Goal: Task Accomplishment & Management: Manage account settings

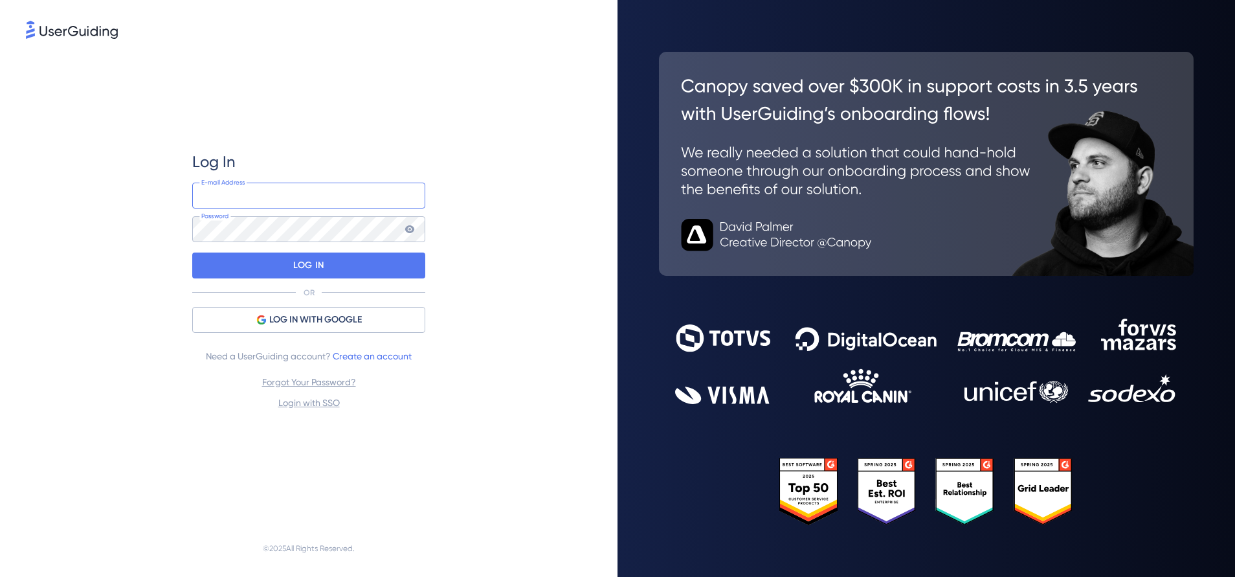
click at [318, 191] on input "email" at bounding box center [308, 195] width 233 height 26
type input "[EMAIL_ADDRESS][DOMAIN_NAME]"
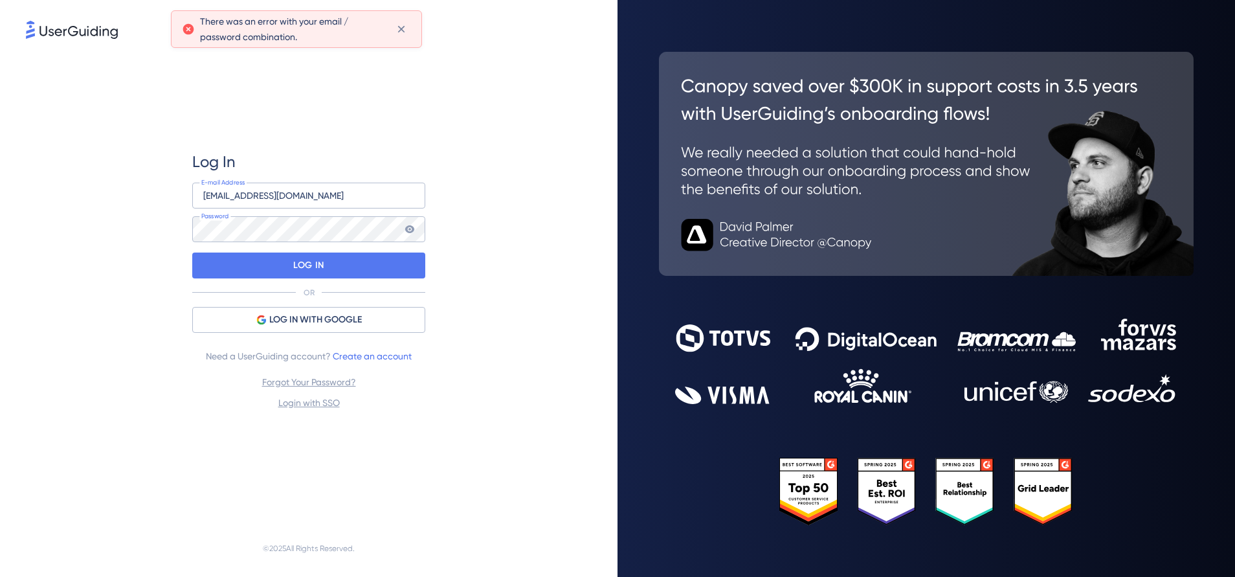
click at [408, 228] on icon at bounding box center [409, 229] width 10 height 10
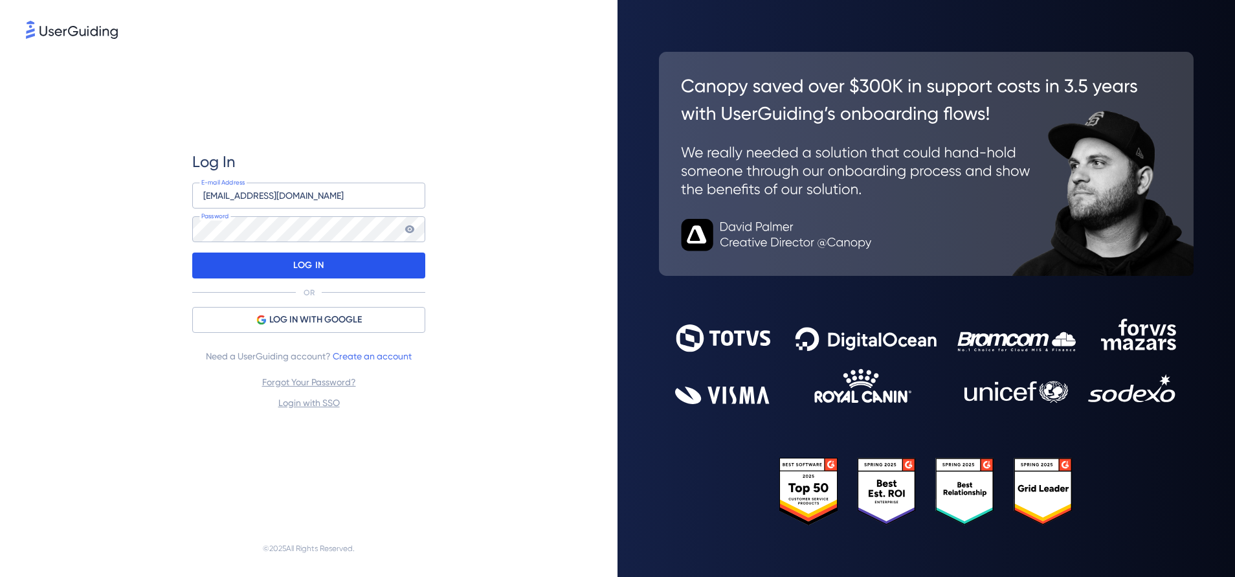
click at [269, 261] on div "LOG IN" at bounding box center [308, 265] width 233 height 26
click at [412, 231] on icon at bounding box center [409, 229] width 9 height 8
click at [265, 260] on div "LOG IN" at bounding box center [308, 265] width 233 height 26
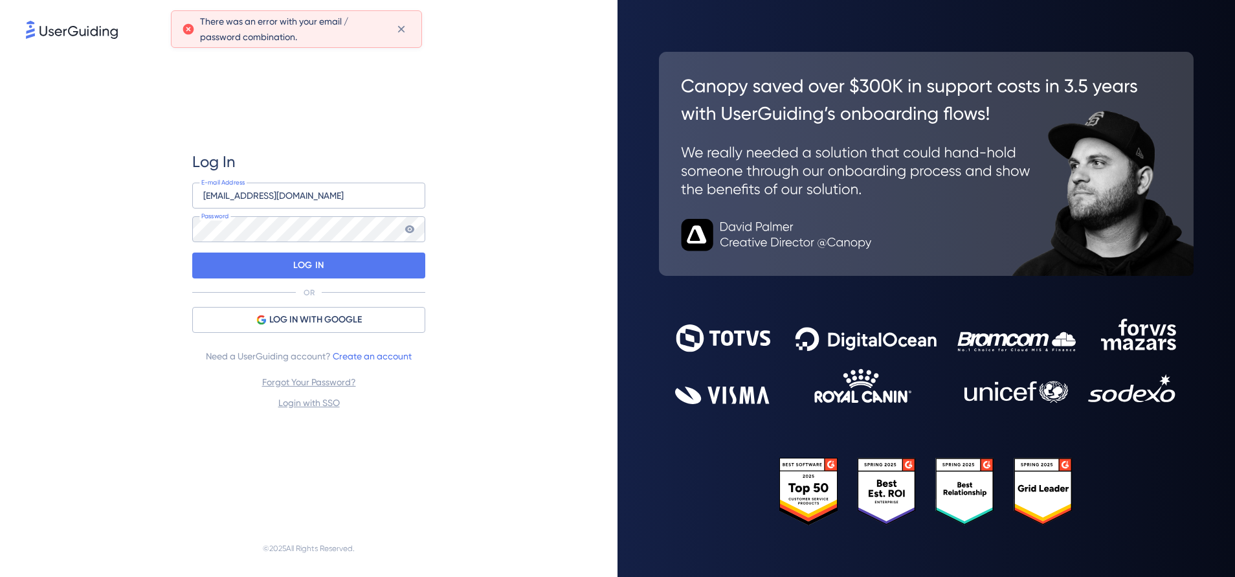
click at [410, 226] on icon at bounding box center [409, 229] width 9 height 8
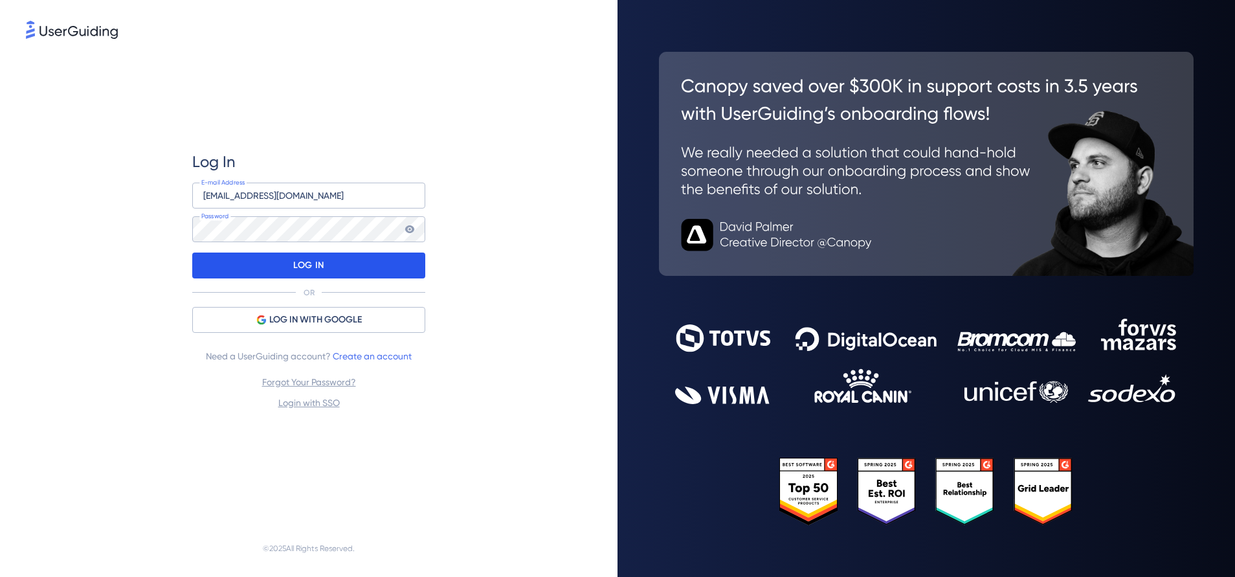
click at [375, 257] on div "LOG IN" at bounding box center [308, 265] width 233 height 26
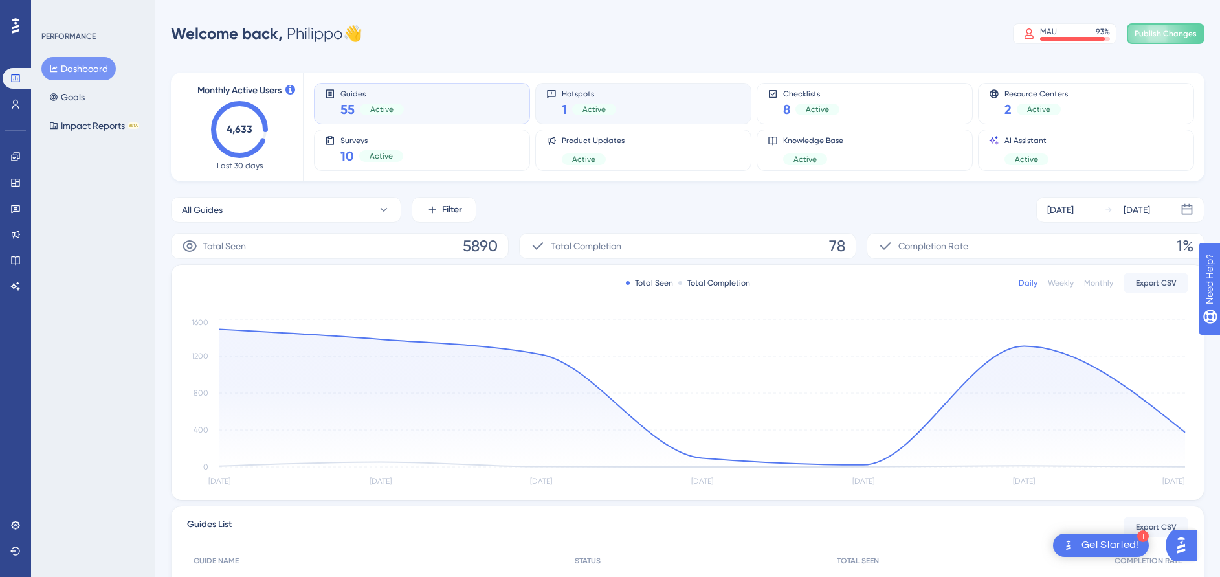
click at [683, 89] on div "Hotspots 1 Active" at bounding box center [643, 104] width 194 height 30
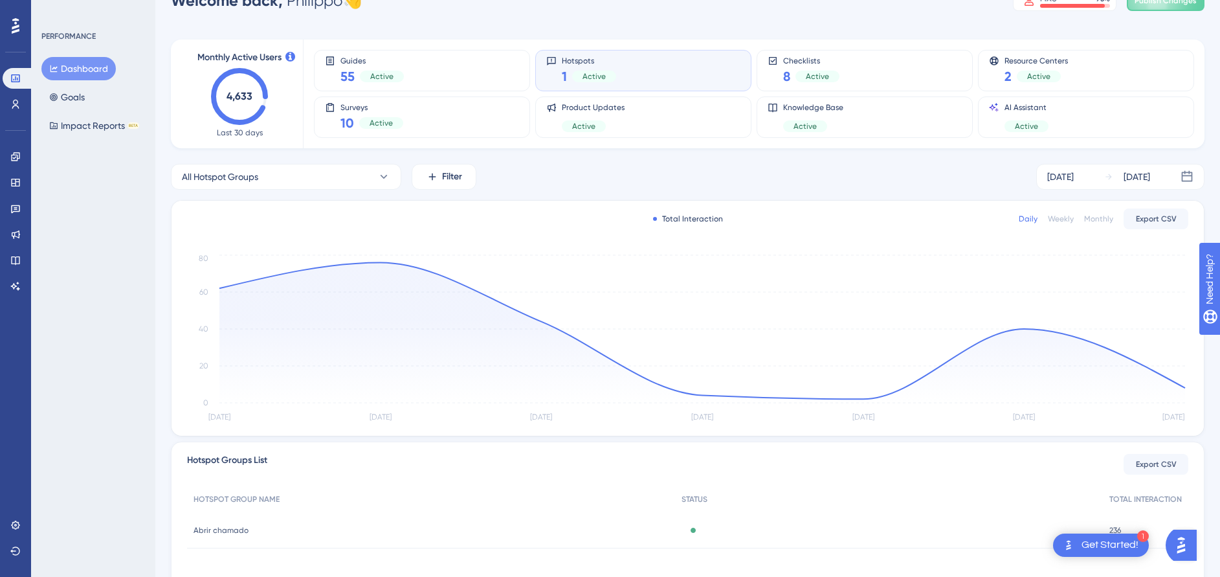
scroll to position [8, 0]
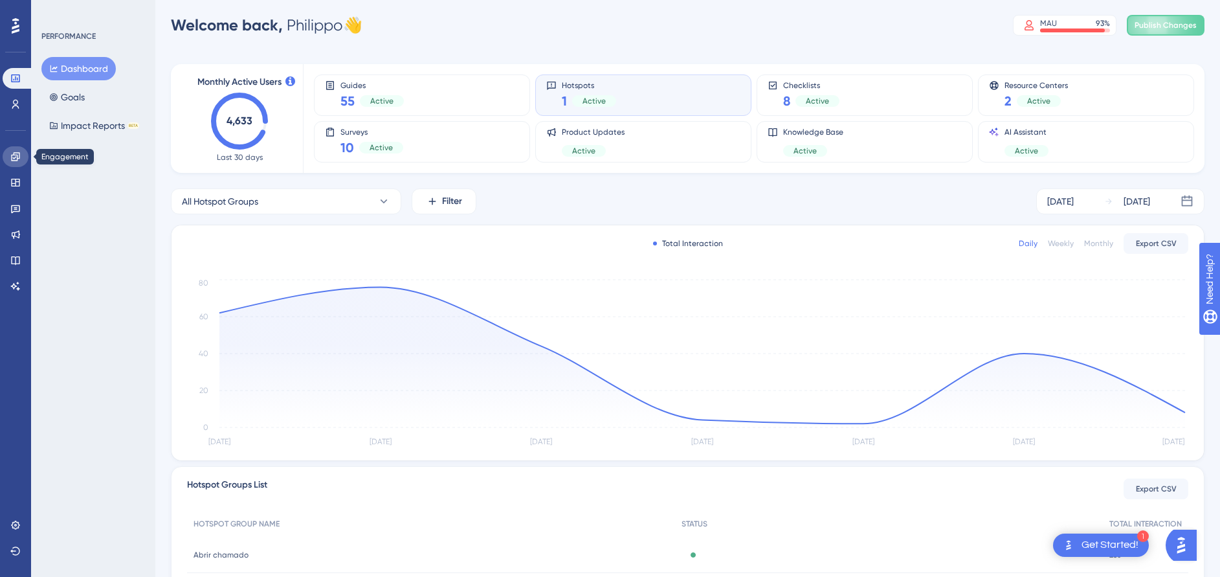
click at [10, 155] on link at bounding box center [16, 156] width 26 height 21
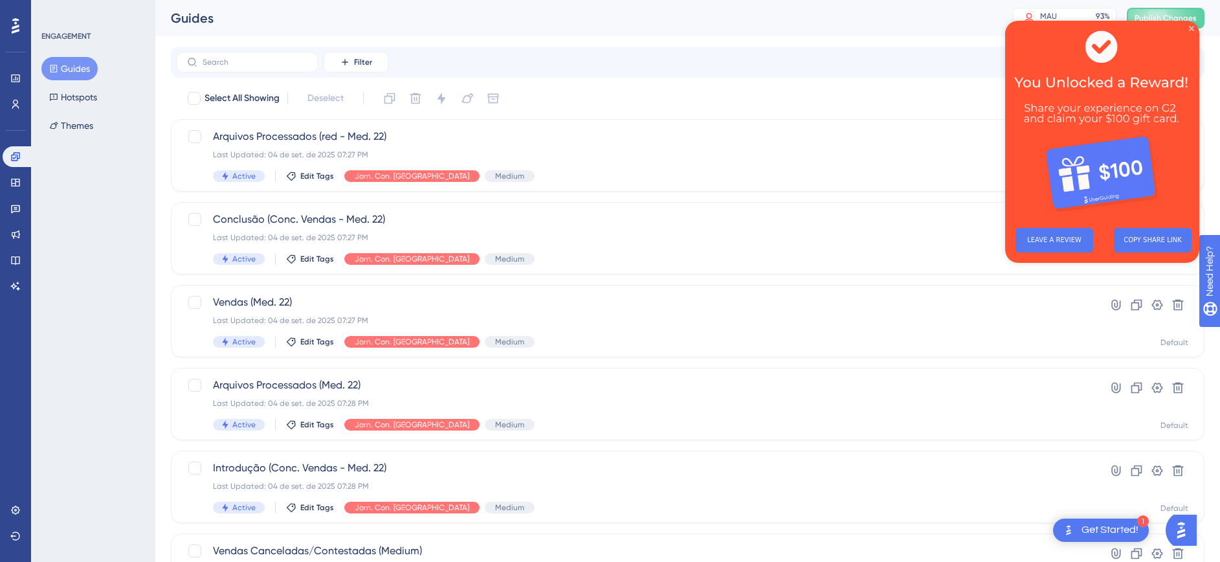
drag, startPoint x: 123, startPoint y: 81, endPoint x: 107, endPoint y: 101, distance: 25.8
click at [107, 101] on div "Guides Hotspots Themes" at bounding box center [93, 97] width 105 height 80
click at [100, 99] on button "Hotspots" at bounding box center [72, 96] width 63 height 23
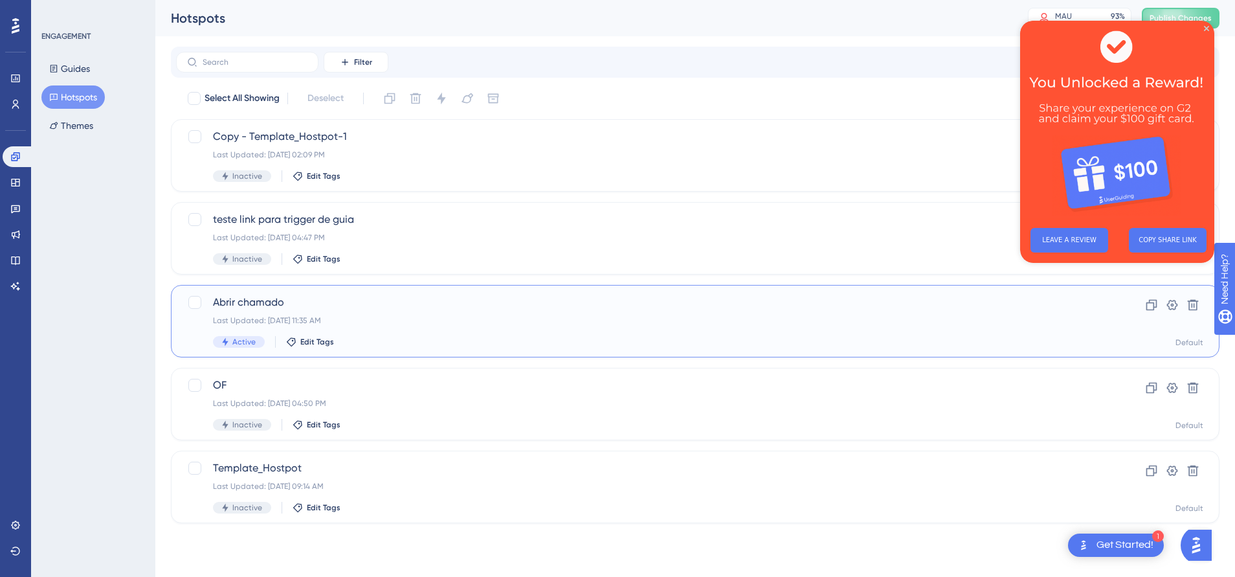
click at [452, 309] on span "Abrir chamado" at bounding box center [643, 302] width 861 height 16
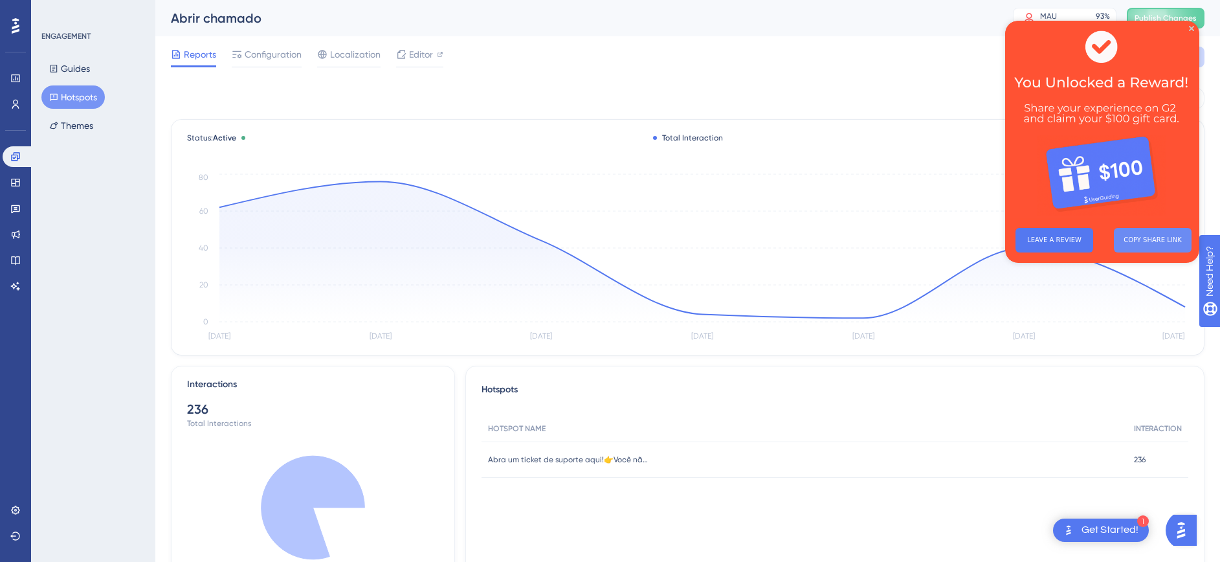
click at [1123, 241] on button "COPY SHARE LINK" at bounding box center [1153, 240] width 78 height 25
click at [1190, 28] on icon "Close Preview" at bounding box center [1191, 28] width 5 height 5
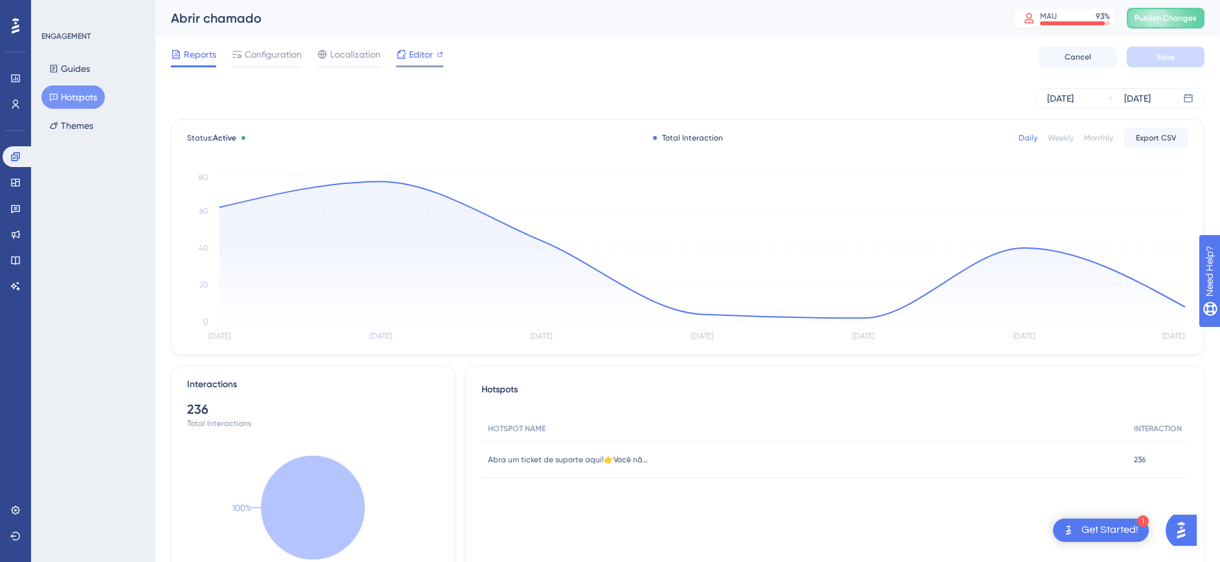
click at [420, 54] on span "Editor" at bounding box center [421, 55] width 24 height 16
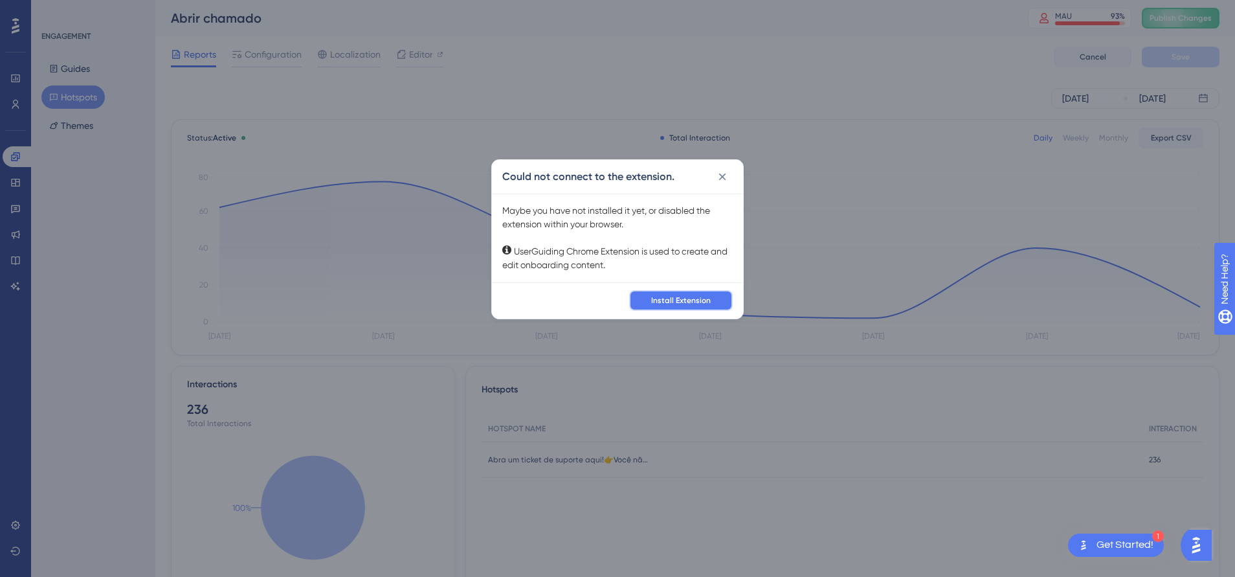
click at [701, 300] on span "Install Extension" at bounding box center [681, 300] width 60 height 10
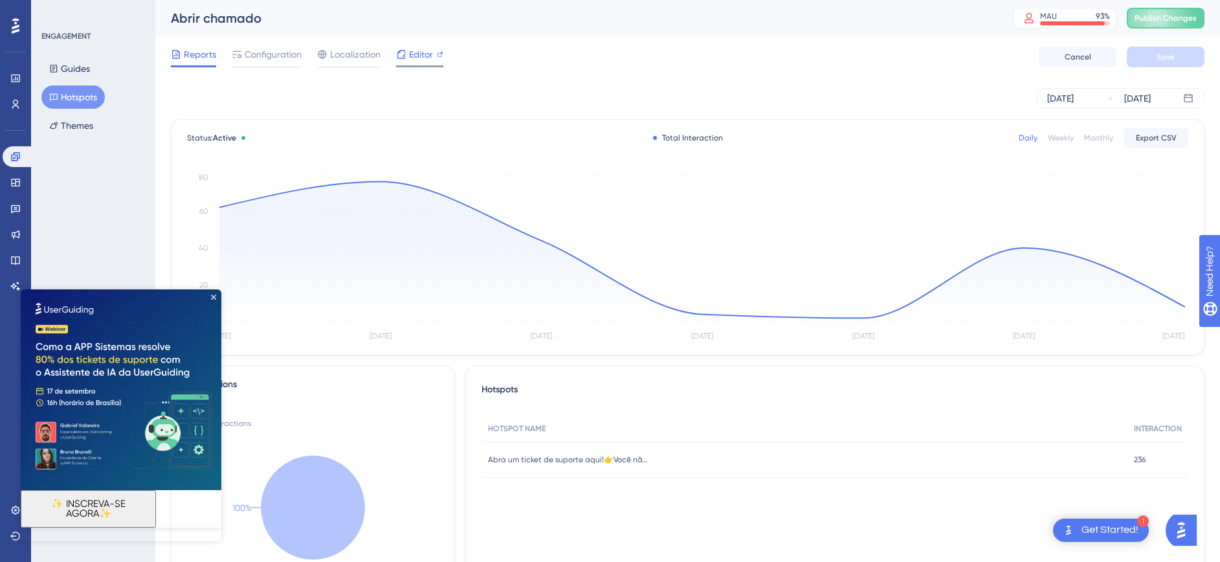
click at [422, 58] on span "Editor" at bounding box center [421, 55] width 24 height 16
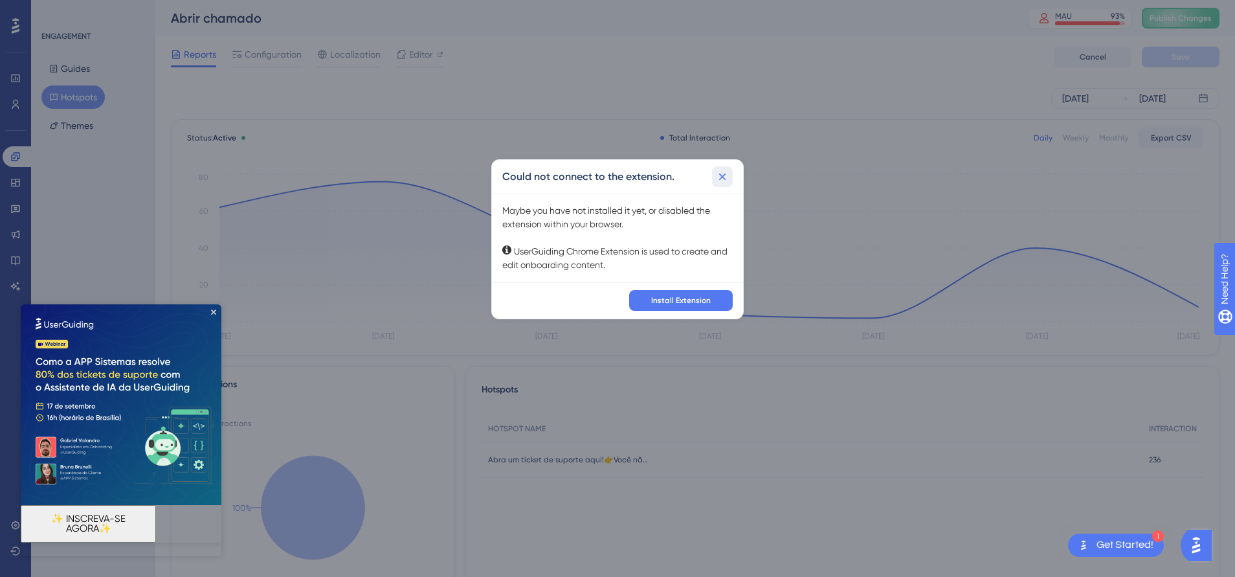
click at [721, 178] on icon at bounding box center [722, 176] width 7 height 7
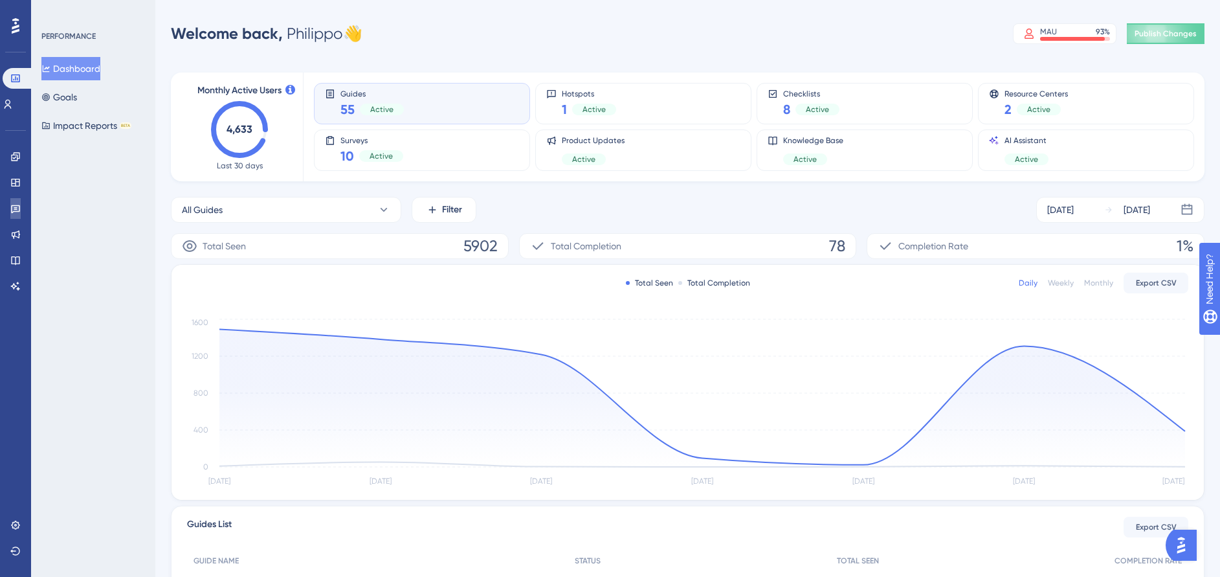
click at [18, 199] on link at bounding box center [15, 208] width 10 height 21
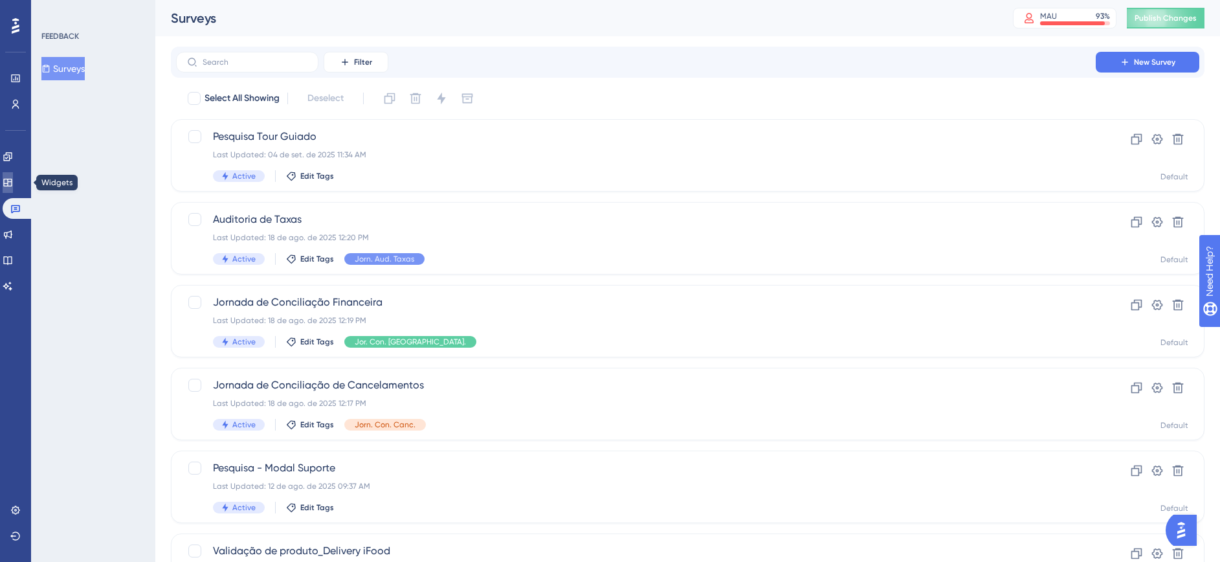
click at [8, 187] on link at bounding box center [8, 182] width 10 height 21
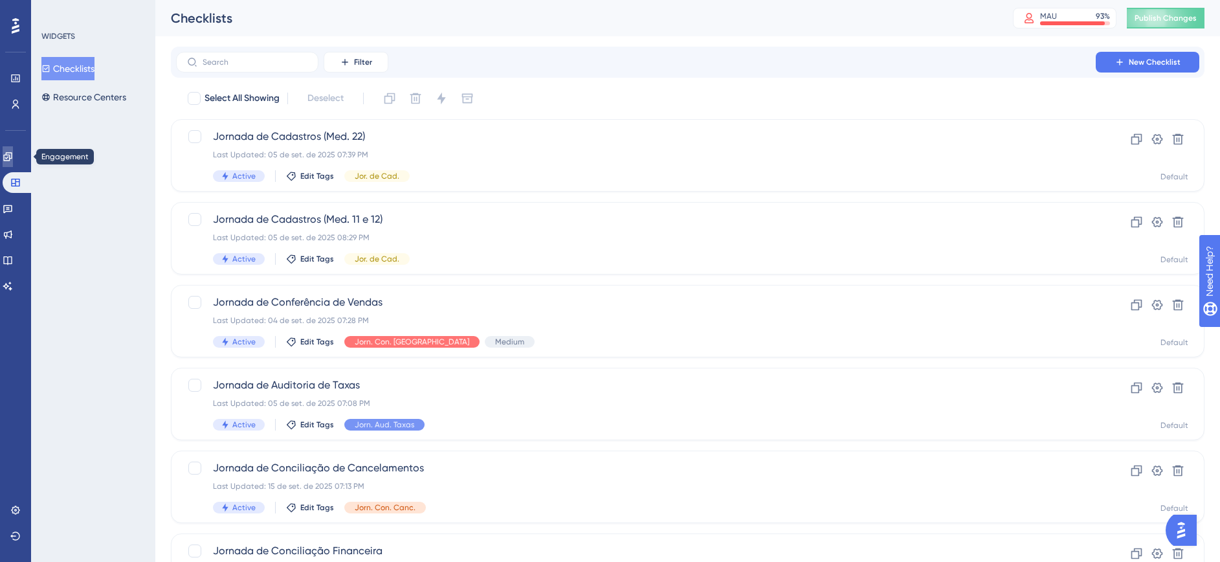
click at [13, 161] on icon at bounding box center [8, 156] width 10 height 10
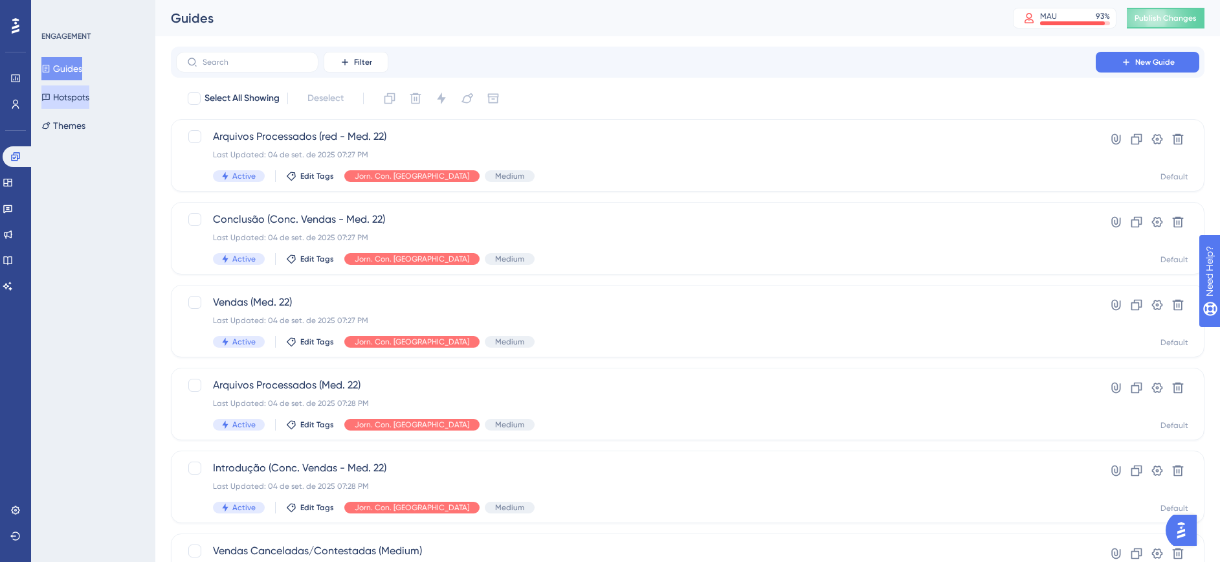
click at [89, 91] on button "Hotspots" at bounding box center [65, 96] width 48 height 23
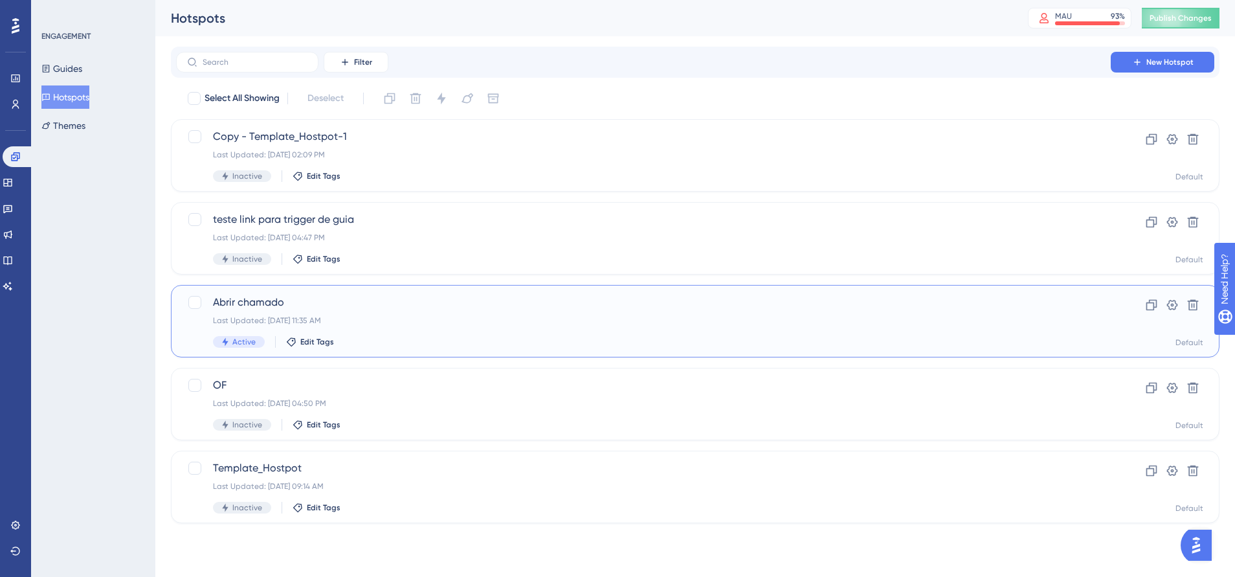
click at [413, 313] on div "Abrir chamado Last Updated: 18 de ago. de 2025 11:35 AM Active Edit Tags" at bounding box center [643, 320] width 861 height 53
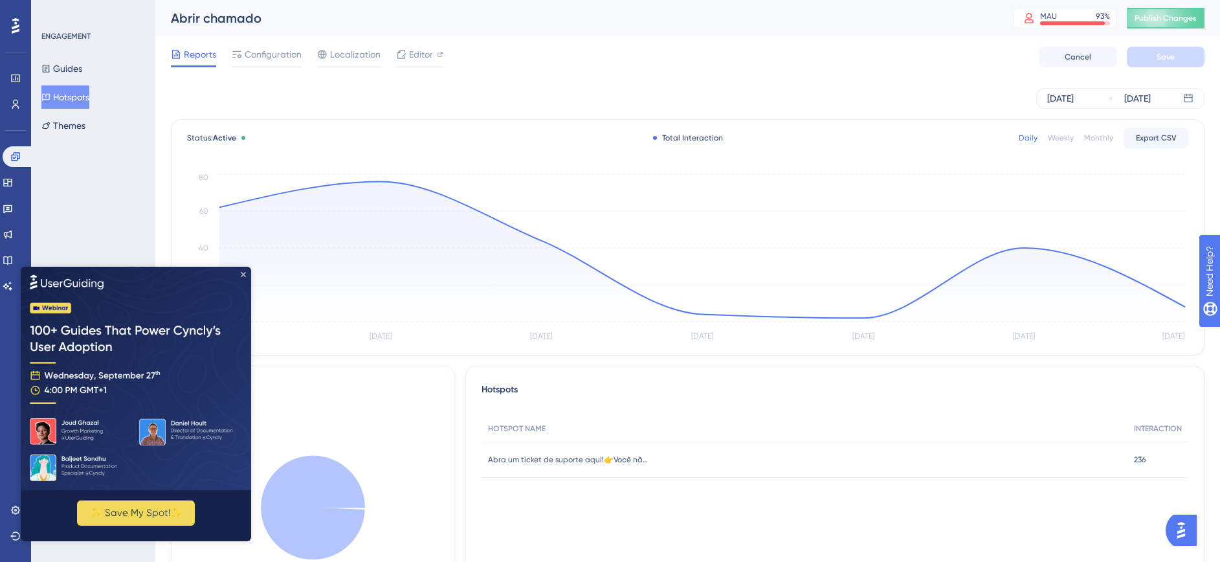
click at [241, 275] on icon "Close Preview" at bounding box center [243, 273] width 5 height 5
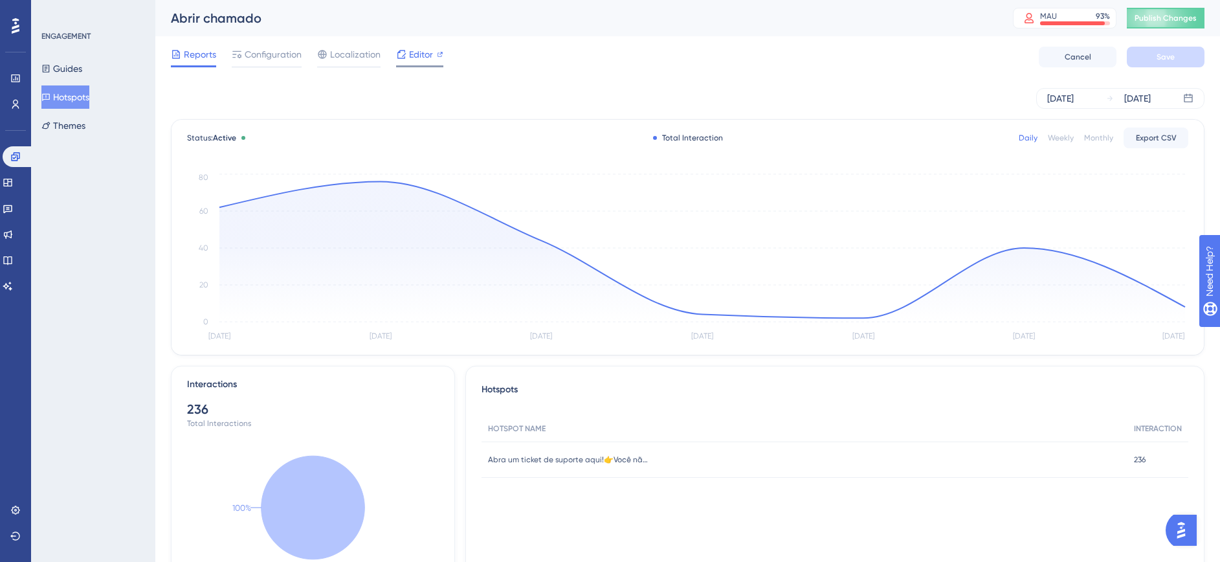
click at [421, 57] on span "Editor" at bounding box center [421, 55] width 24 height 16
click at [256, 56] on span "Configuration" at bounding box center [273, 55] width 57 height 16
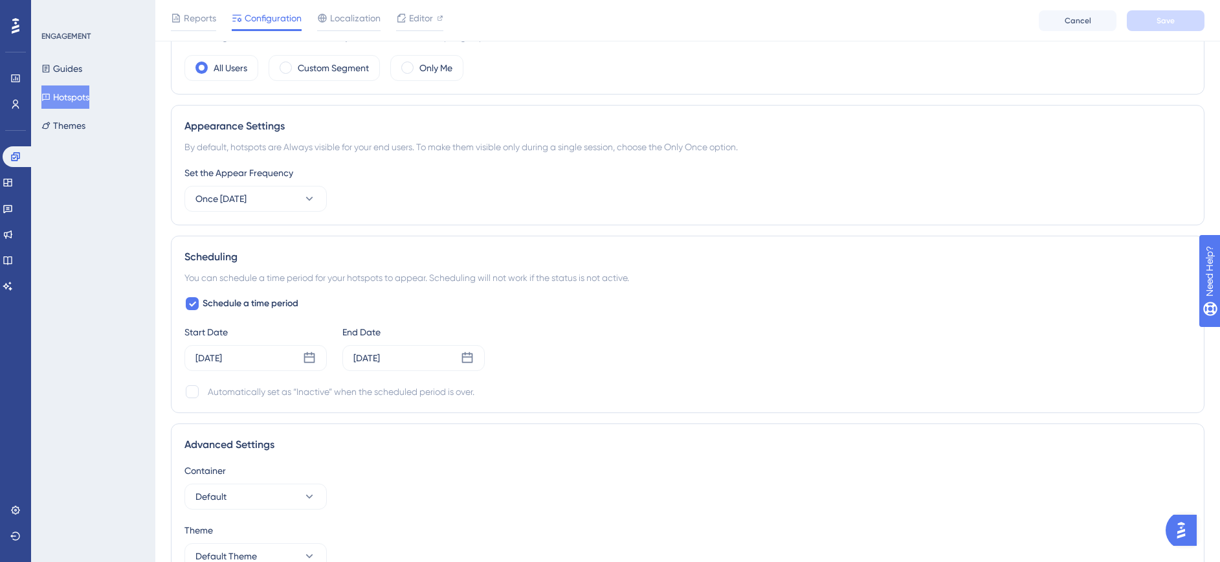
scroll to position [621, 0]
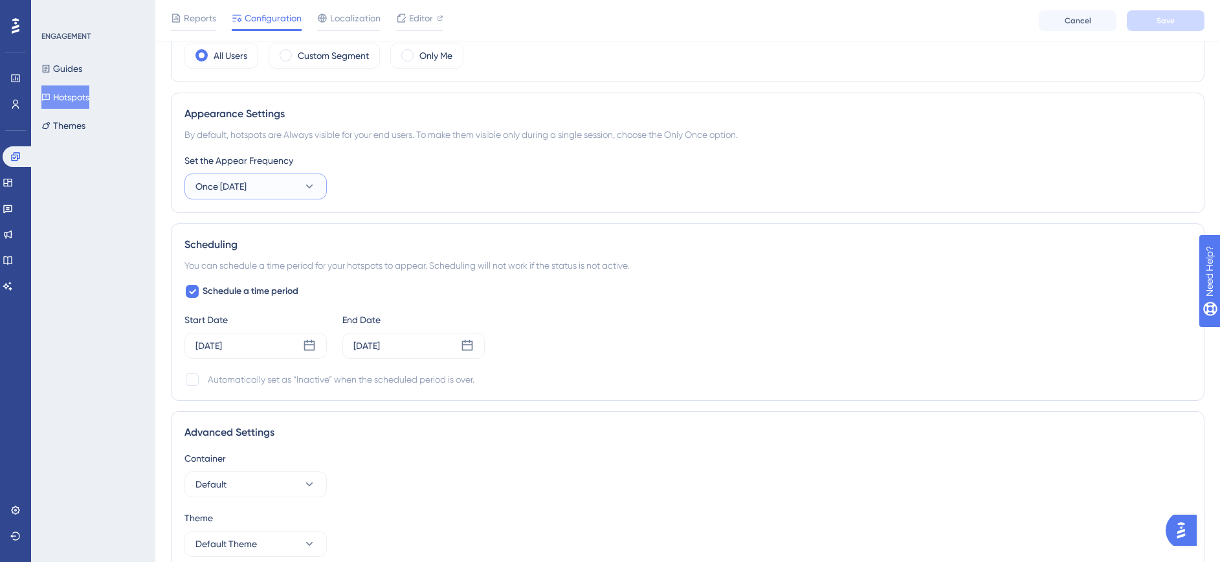
click at [307, 187] on icon at bounding box center [309, 186] width 13 height 13
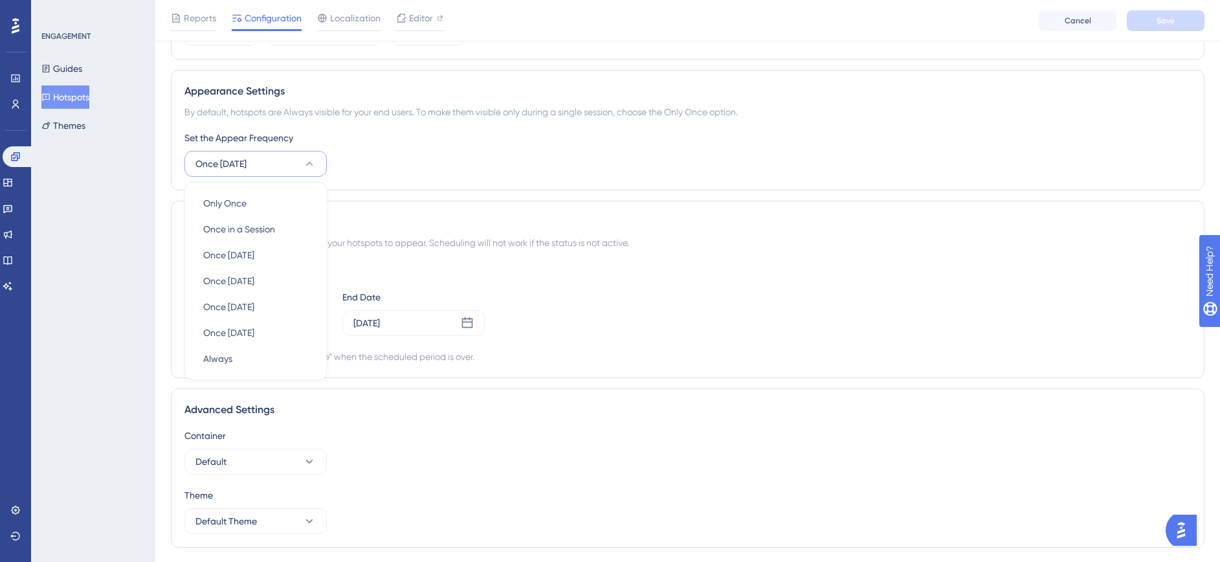
click at [360, 146] on div "Set the Appear Frequency Once in 30 days Only Once Only Once Once in a Session …" at bounding box center [687, 153] width 1006 height 47
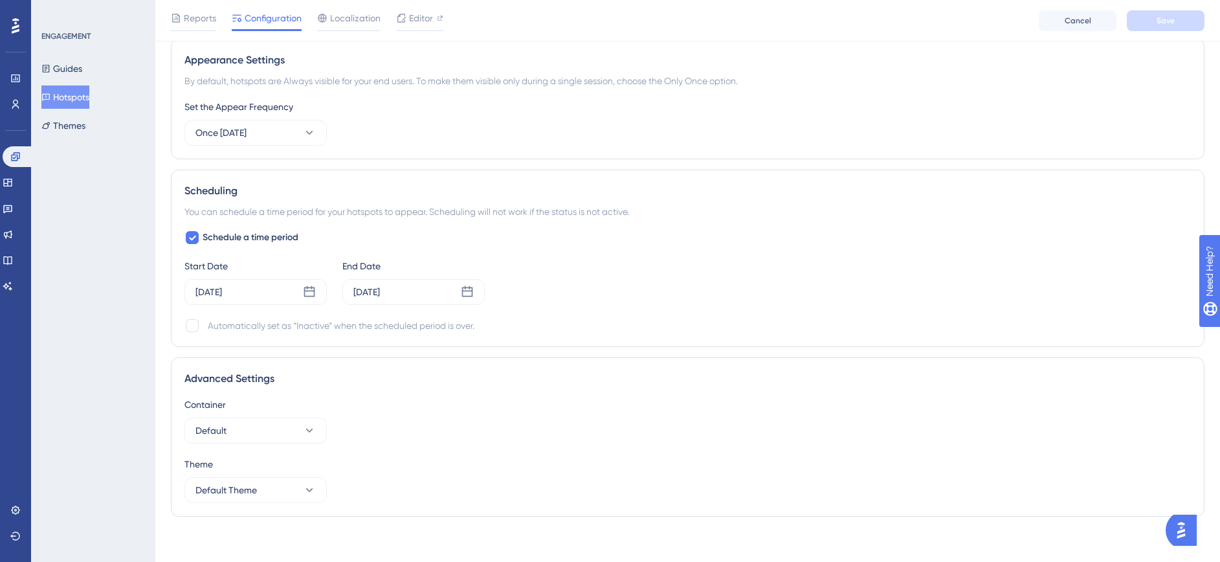
scroll to position [681, 0]
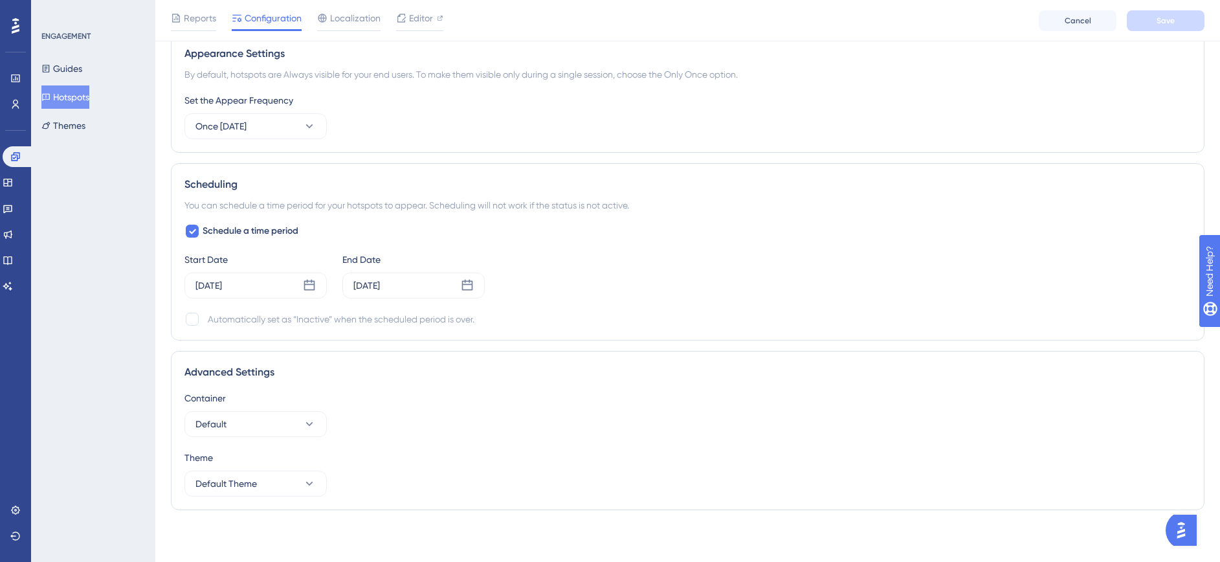
drag, startPoint x: 1232, startPoint y: 297, endPoint x: 10, endPoint y: 10, distance: 1254.9
click at [197, 230] on div at bounding box center [192, 231] width 13 height 13
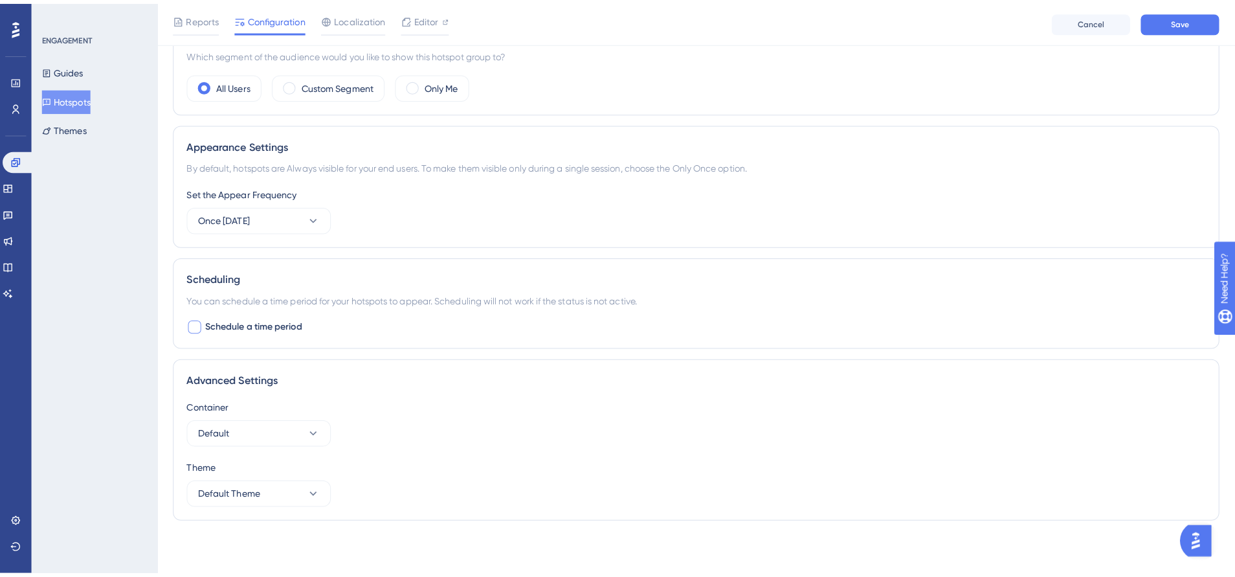
scroll to position [593, 0]
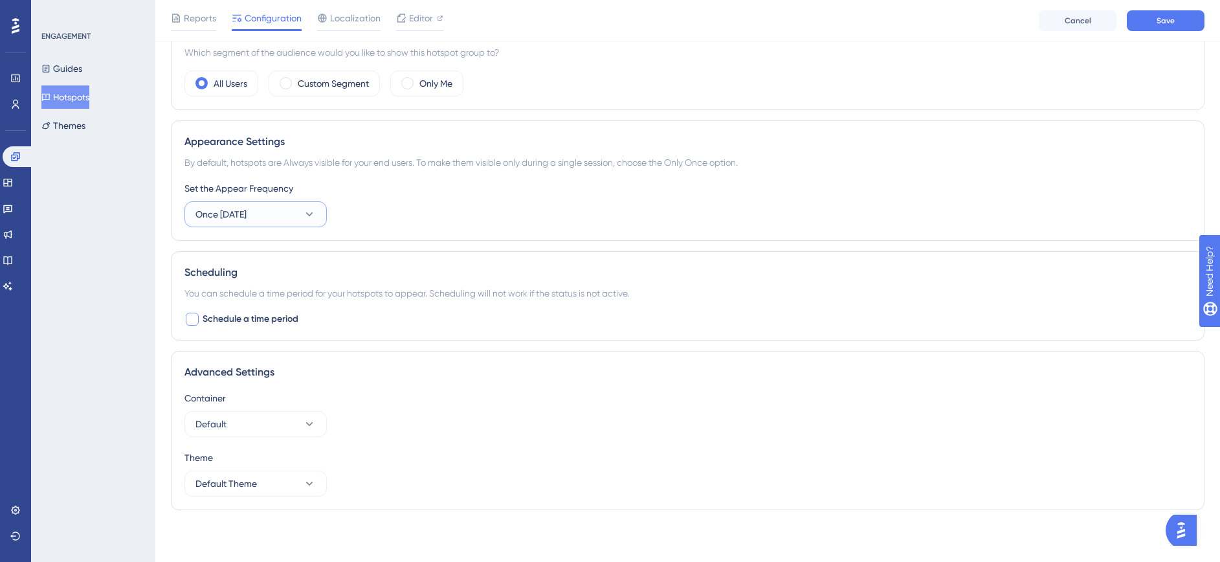
click at [302, 211] on button "Once in 30 days" at bounding box center [255, 214] width 142 height 26
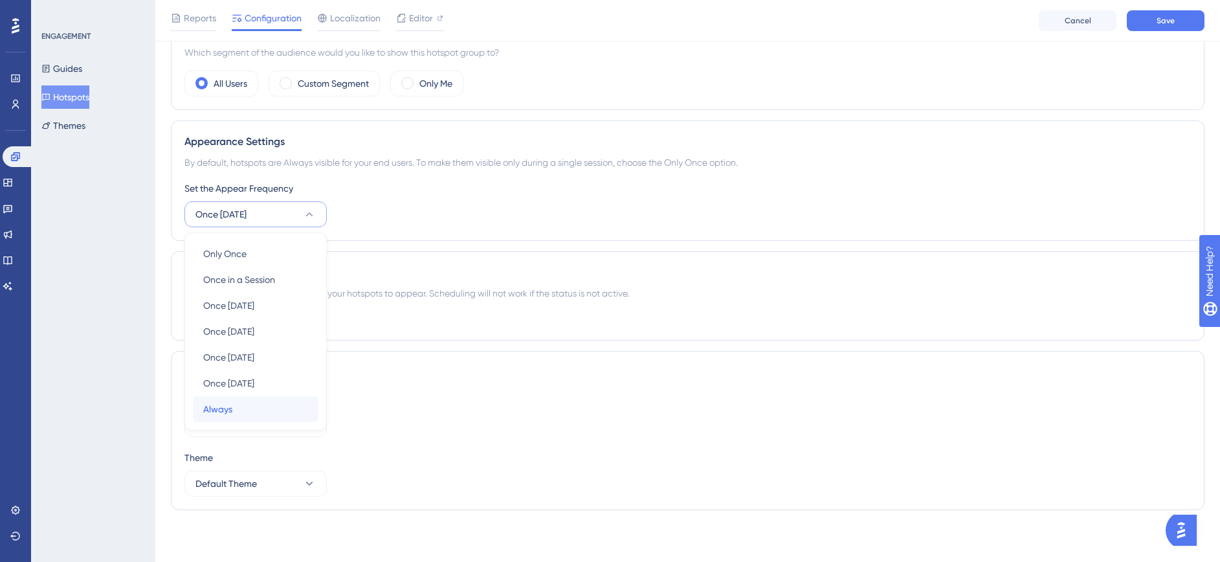
click at [230, 419] on div "Always Always" at bounding box center [255, 409] width 105 height 26
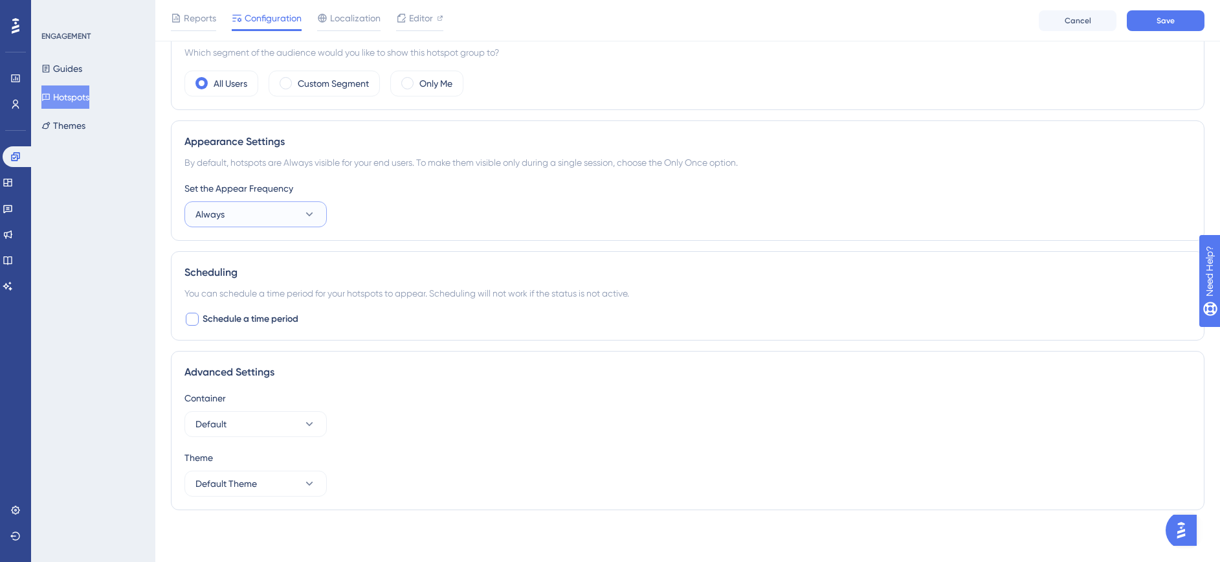
click at [301, 214] on button "Always" at bounding box center [255, 214] width 142 height 26
click at [254, 379] on span "Once in 90 days" at bounding box center [228, 383] width 51 height 16
click at [295, 219] on button "Once in 90 days" at bounding box center [255, 214] width 142 height 26
click at [250, 359] on span "Once in 30 days" at bounding box center [228, 357] width 51 height 16
click at [268, 320] on span "Schedule a time period" at bounding box center [251, 319] width 96 height 16
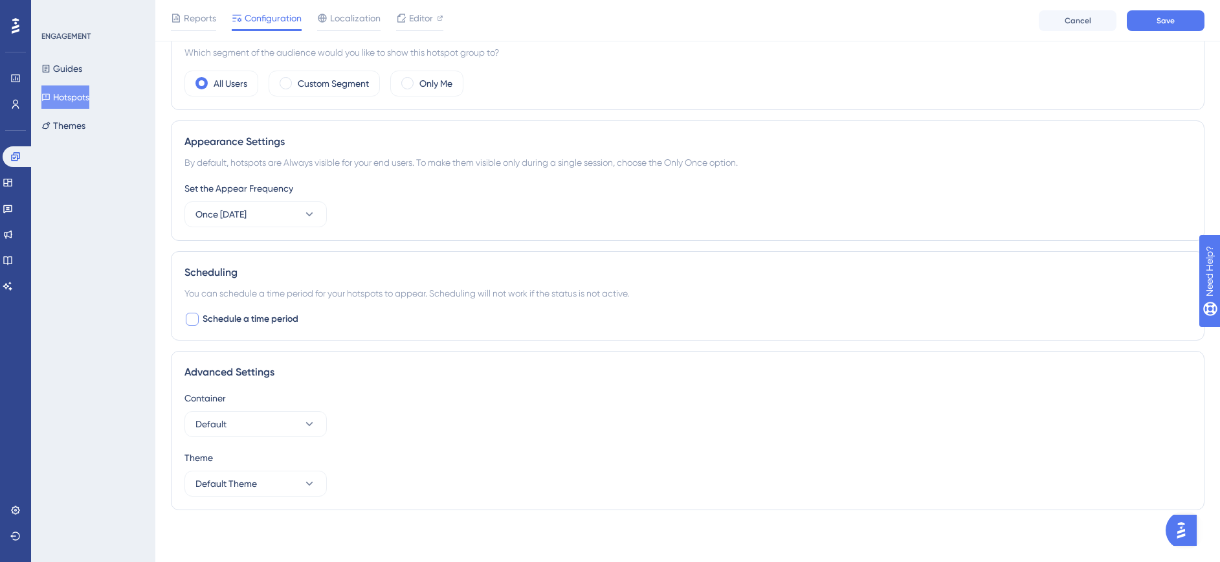
checkbox input "true"
click at [261, 379] on div "Select Date" at bounding box center [255, 373] width 142 height 26
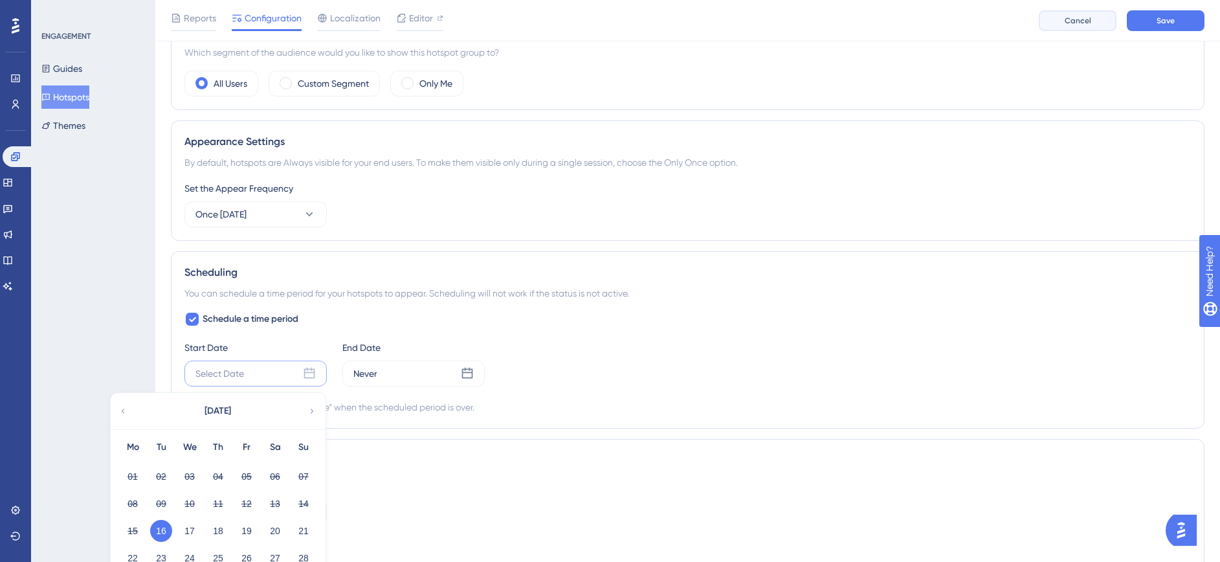
click at [1077, 16] on span "Cancel" at bounding box center [1077, 21] width 27 height 10
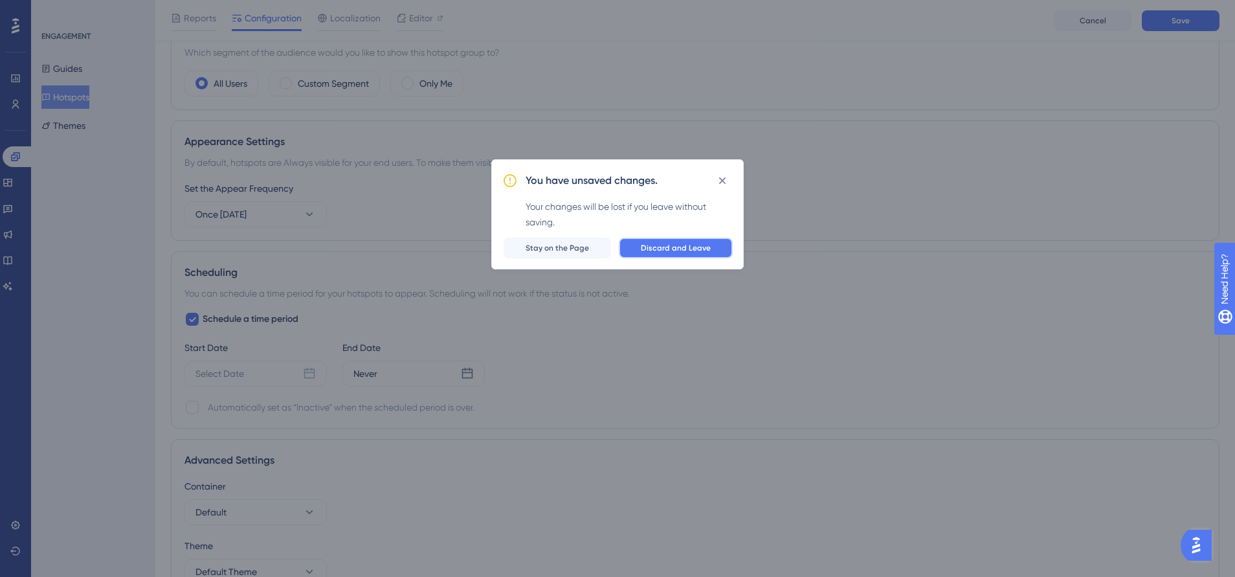
click at [645, 249] on span "Discard and Leave" at bounding box center [676, 248] width 70 height 10
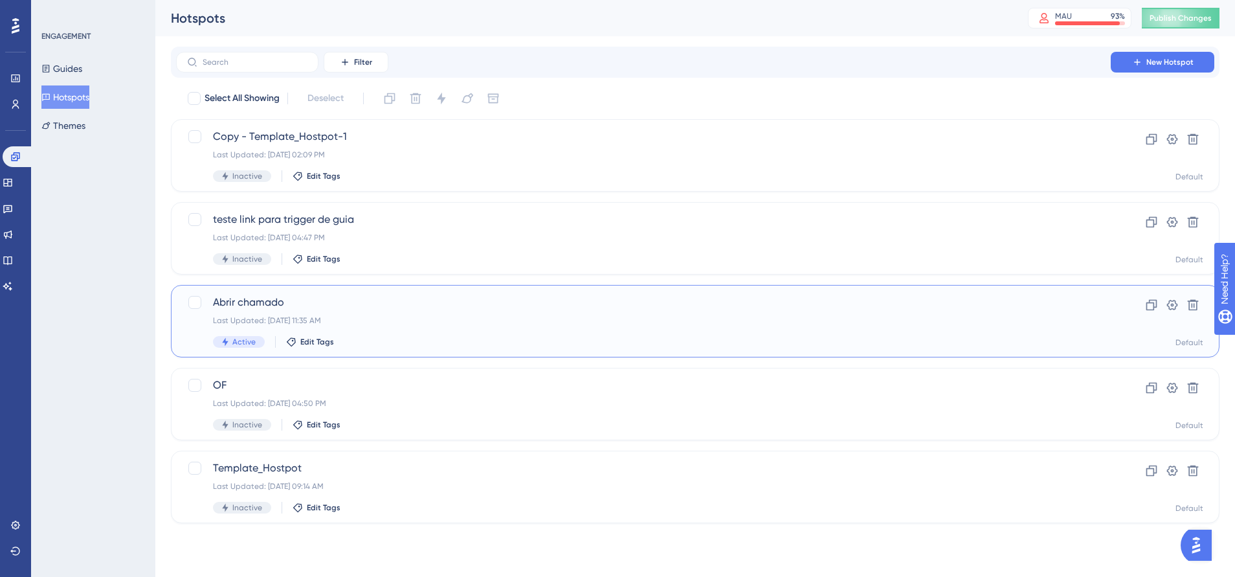
click at [406, 321] on div "Last Updated: [DATE] 11:35 AM" at bounding box center [643, 320] width 861 height 10
